Goal: Information Seeking & Learning: Check status

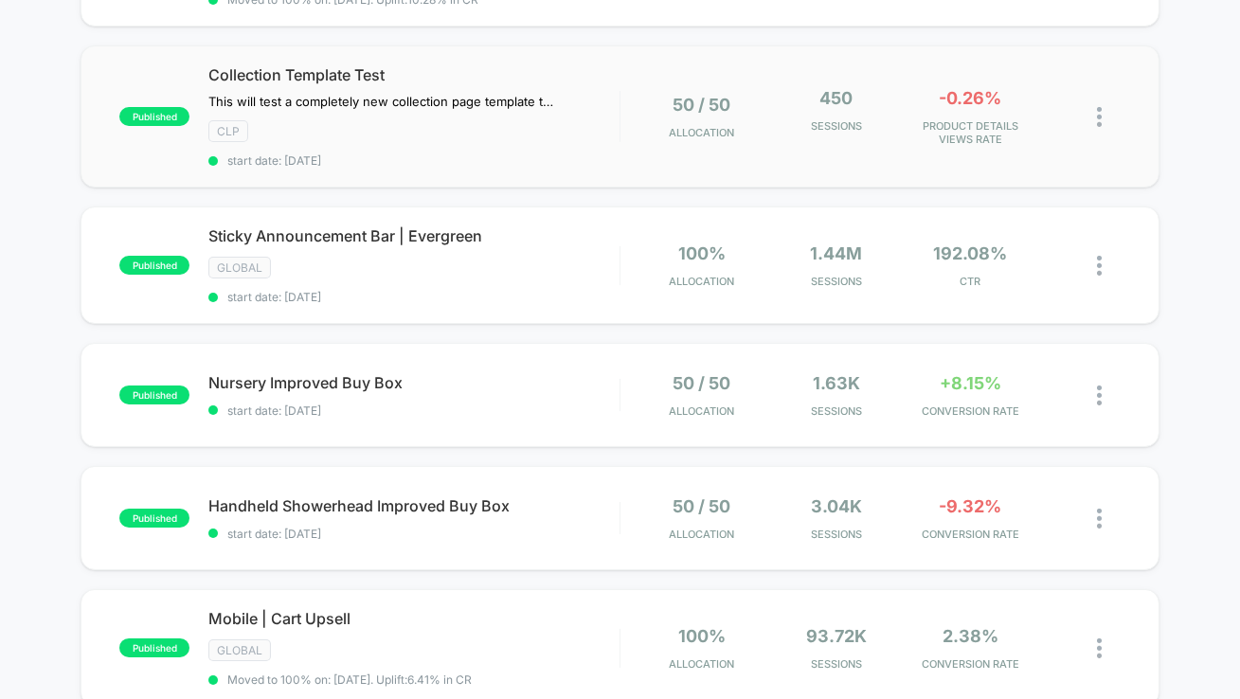
scroll to position [422, 0]
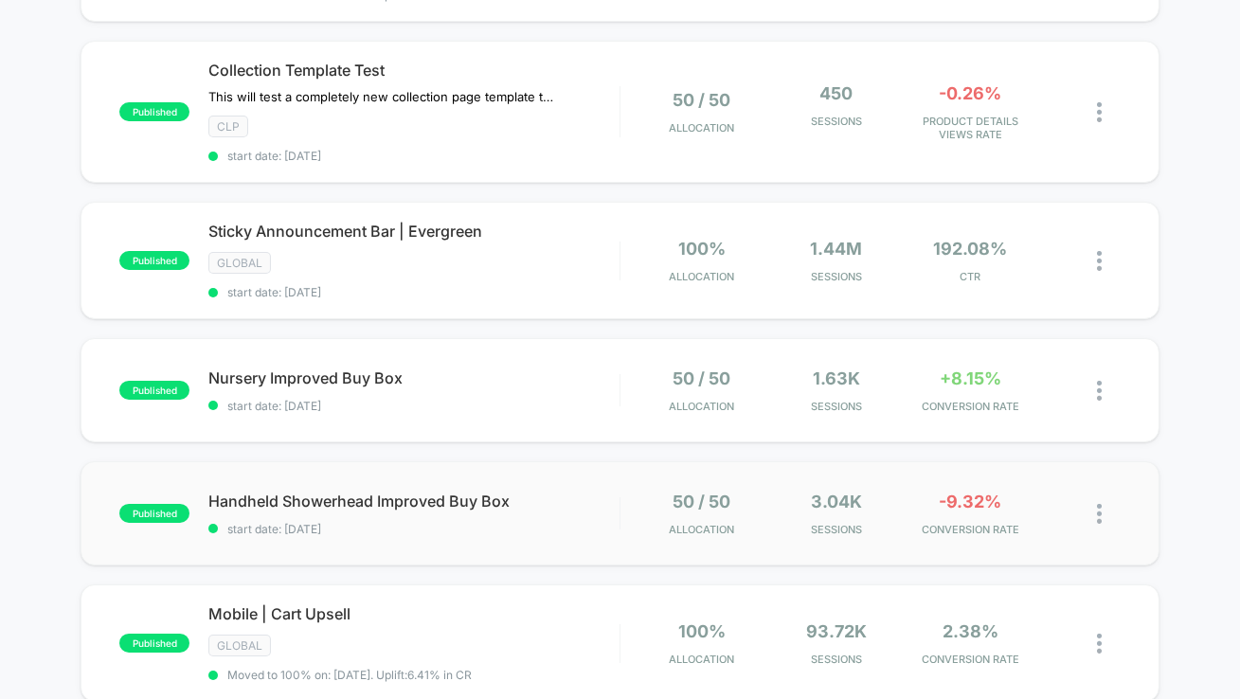
click at [556, 547] on div "published Handheld Showerhead Improved Buy Box start date: [DATE] 50 / 50 Alloc…" at bounding box center [620, 514] width 1079 height 104
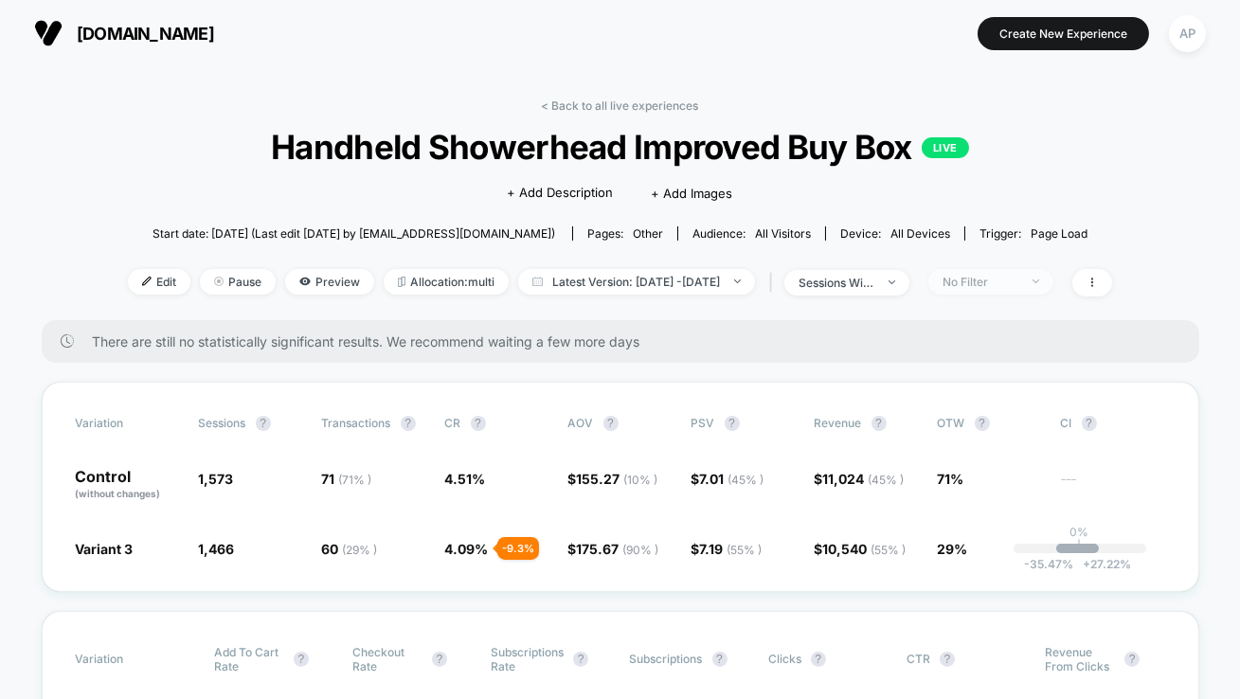
click at [1054, 284] on span "No Filter" at bounding box center [991, 282] width 125 height 26
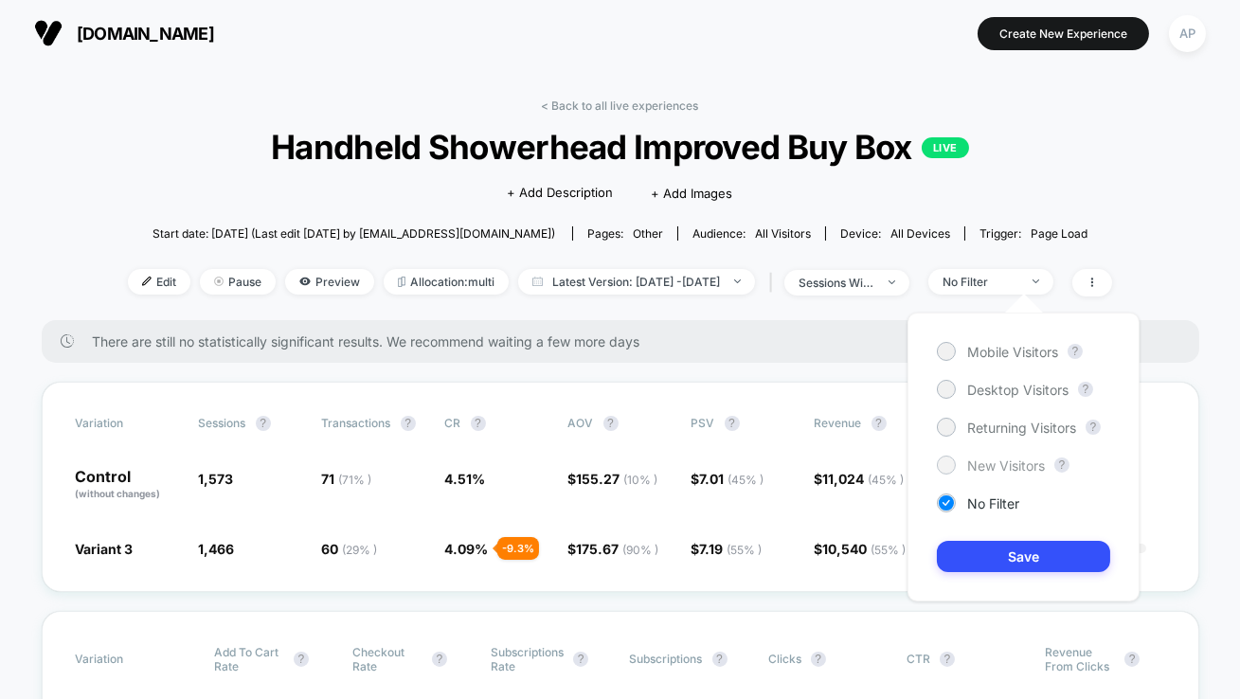
click at [1019, 461] on span "New Visitors" at bounding box center [1007, 466] width 78 height 16
click at [1025, 561] on button "Save" at bounding box center [1023, 556] width 173 height 31
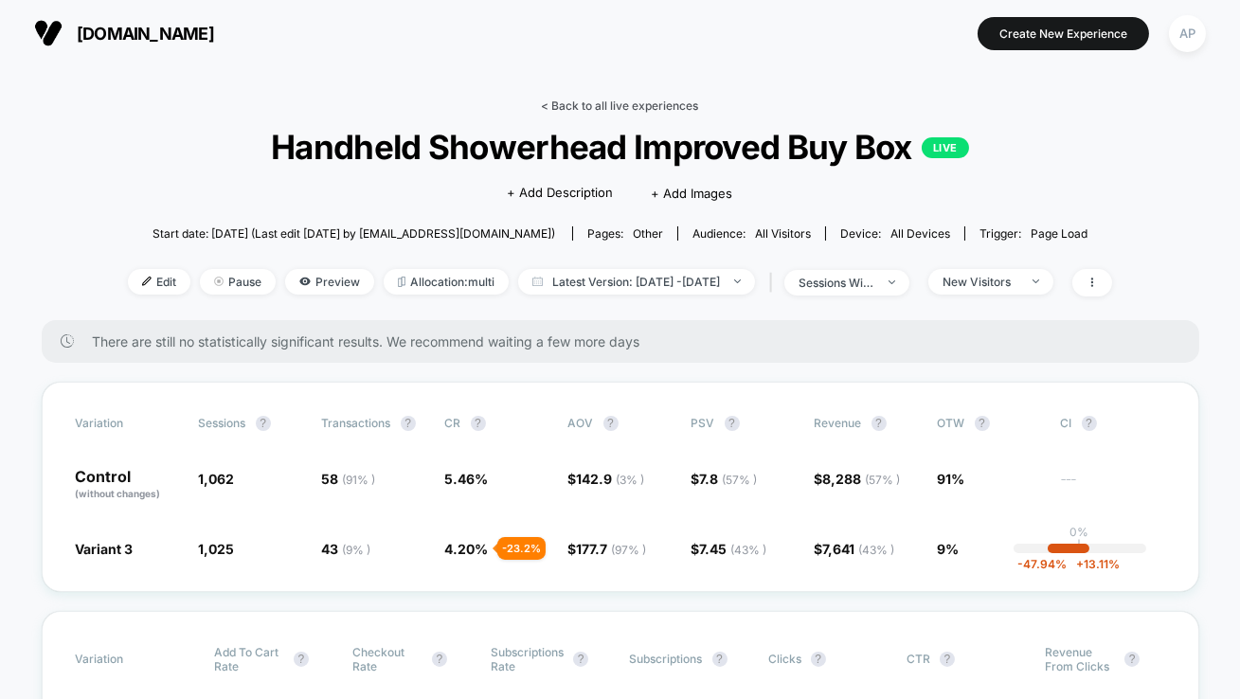
click at [652, 105] on link "< Back to all live experiences" at bounding box center [620, 106] width 157 height 14
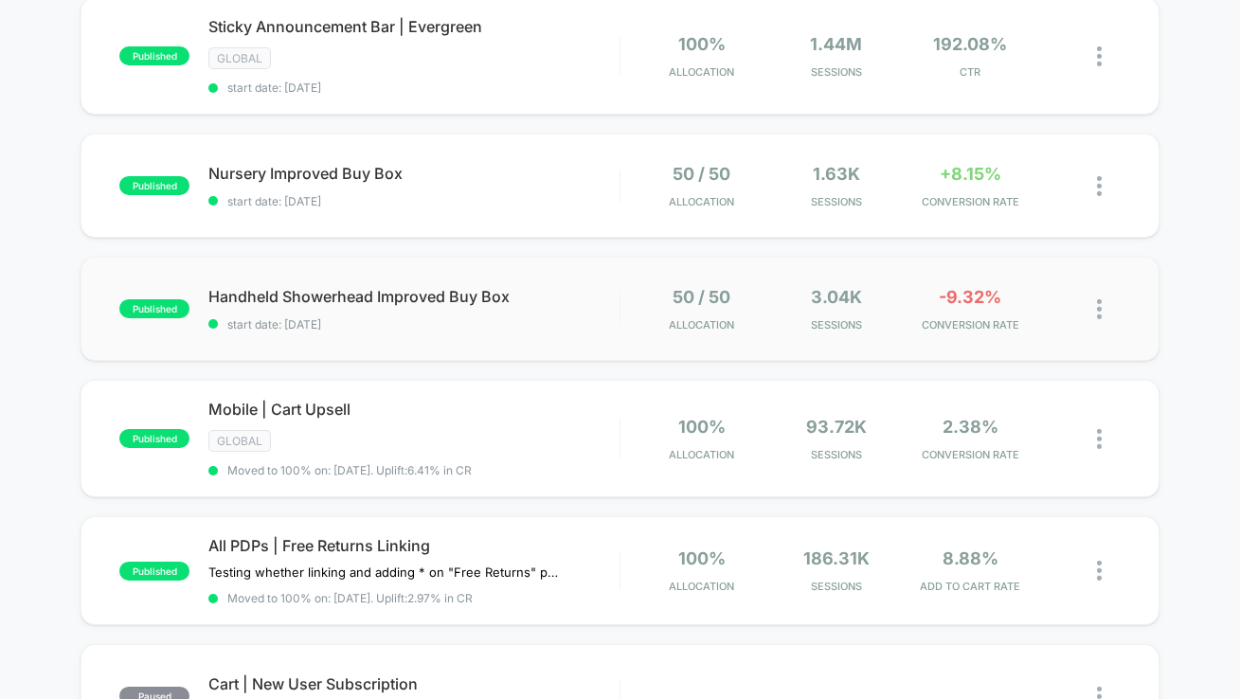
scroll to position [608, 0]
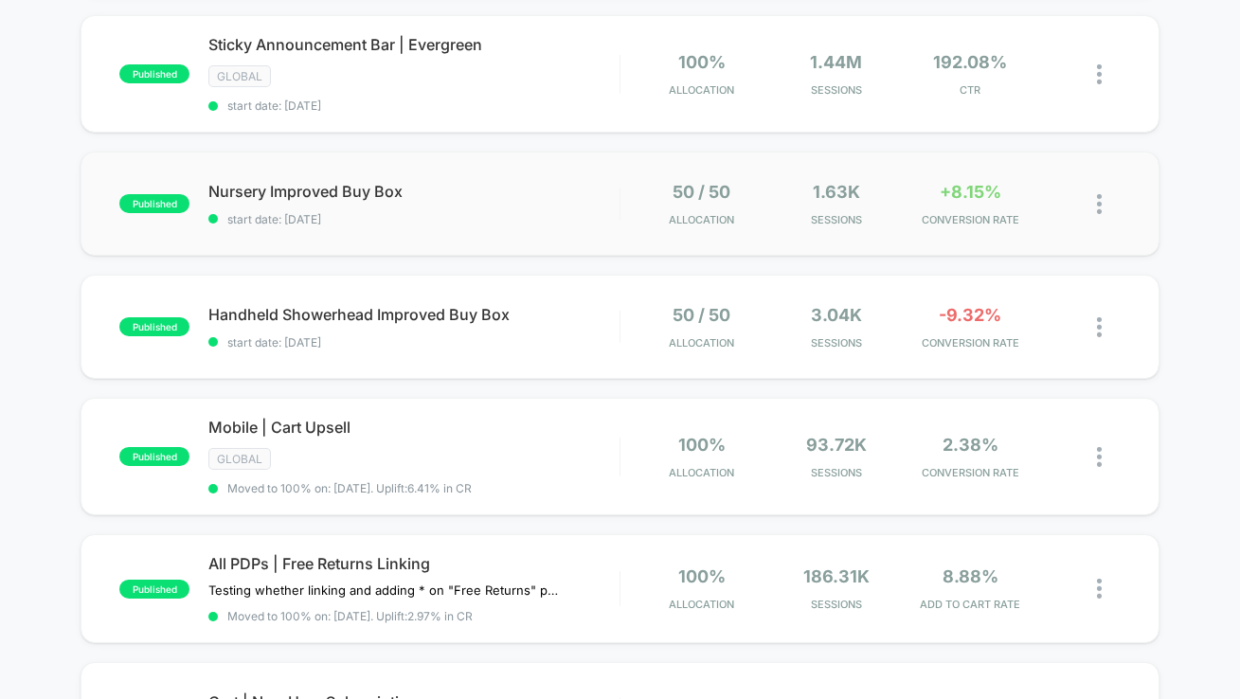
click at [525, 224] on div "published Nursery Improved Buy Box start date: [DATE] 50 / 50 Allocation 1.63k …" at bounding box center [620, 204] width 1079 height 104
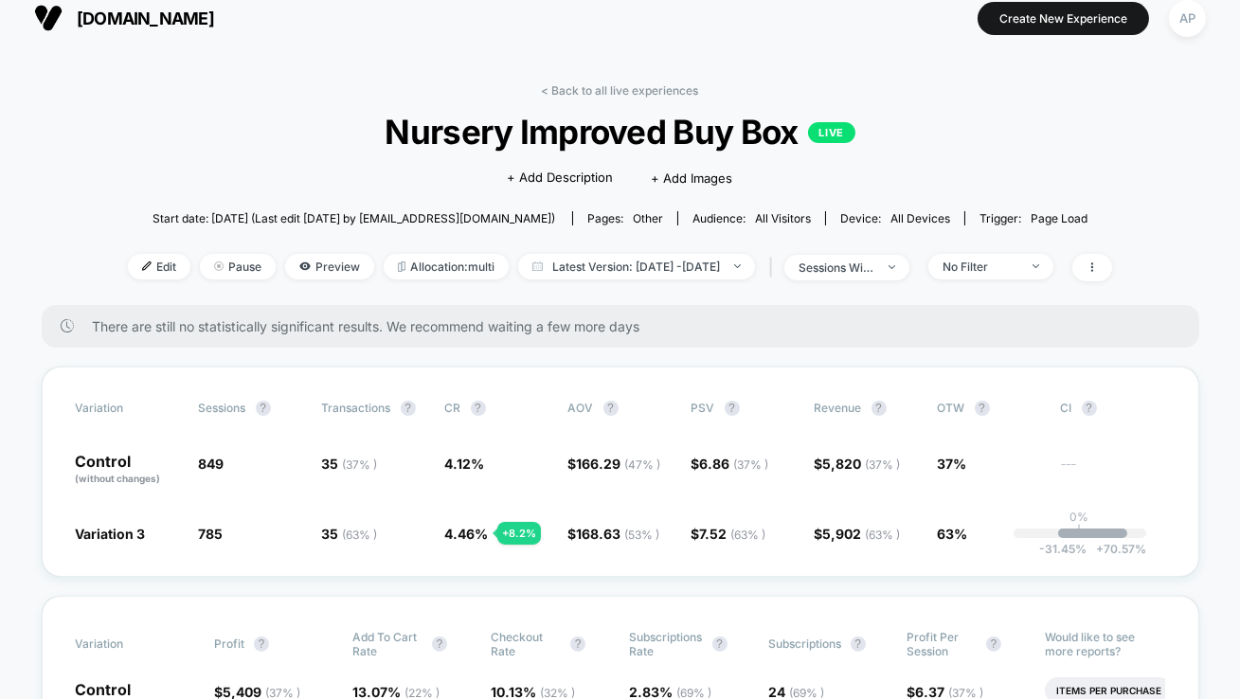
scroll to position [2, 0]
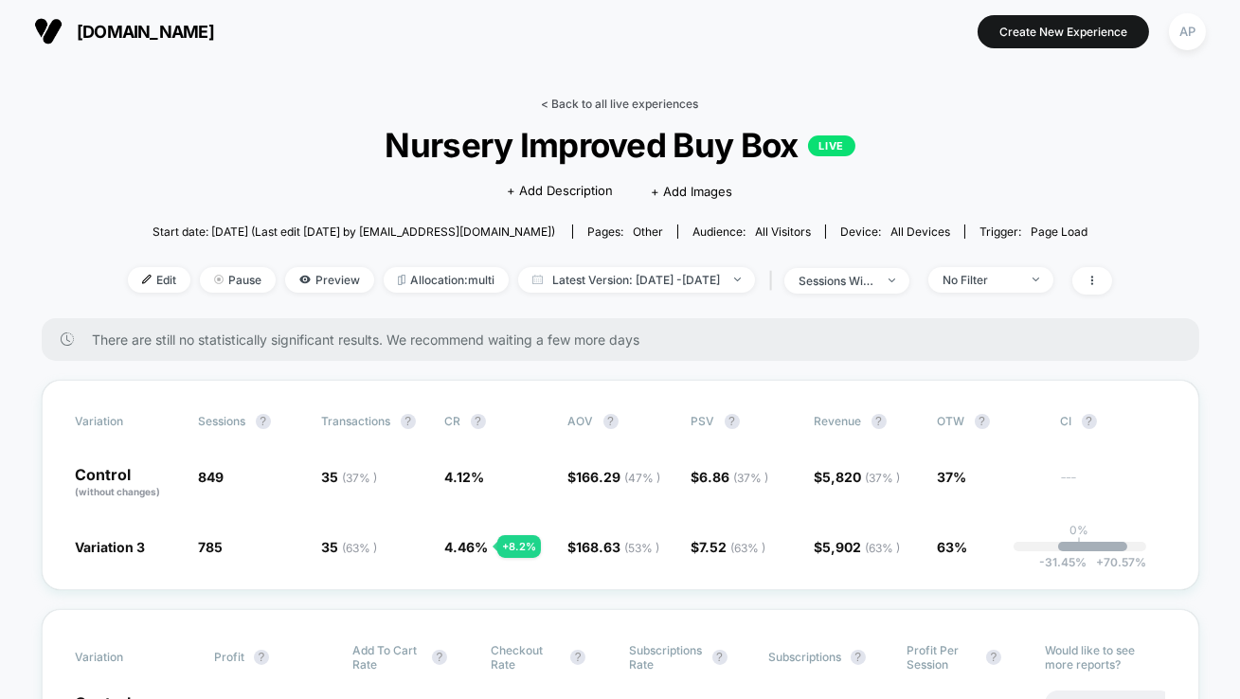
click at [604, 101] on link "< Back to all live experiences" at bounding box center [620, 104] width 157 height 14
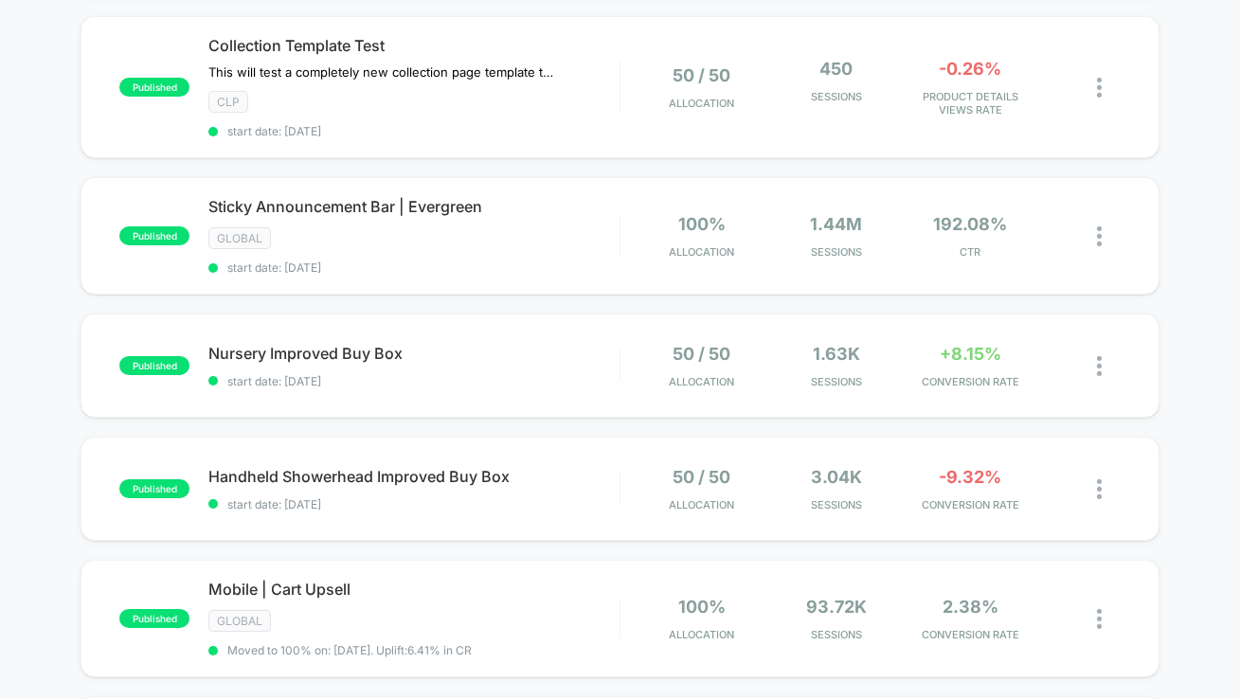
scroll to position [445, 0]
